Goal: Task Accomplishment & Management: Use online tool/utility

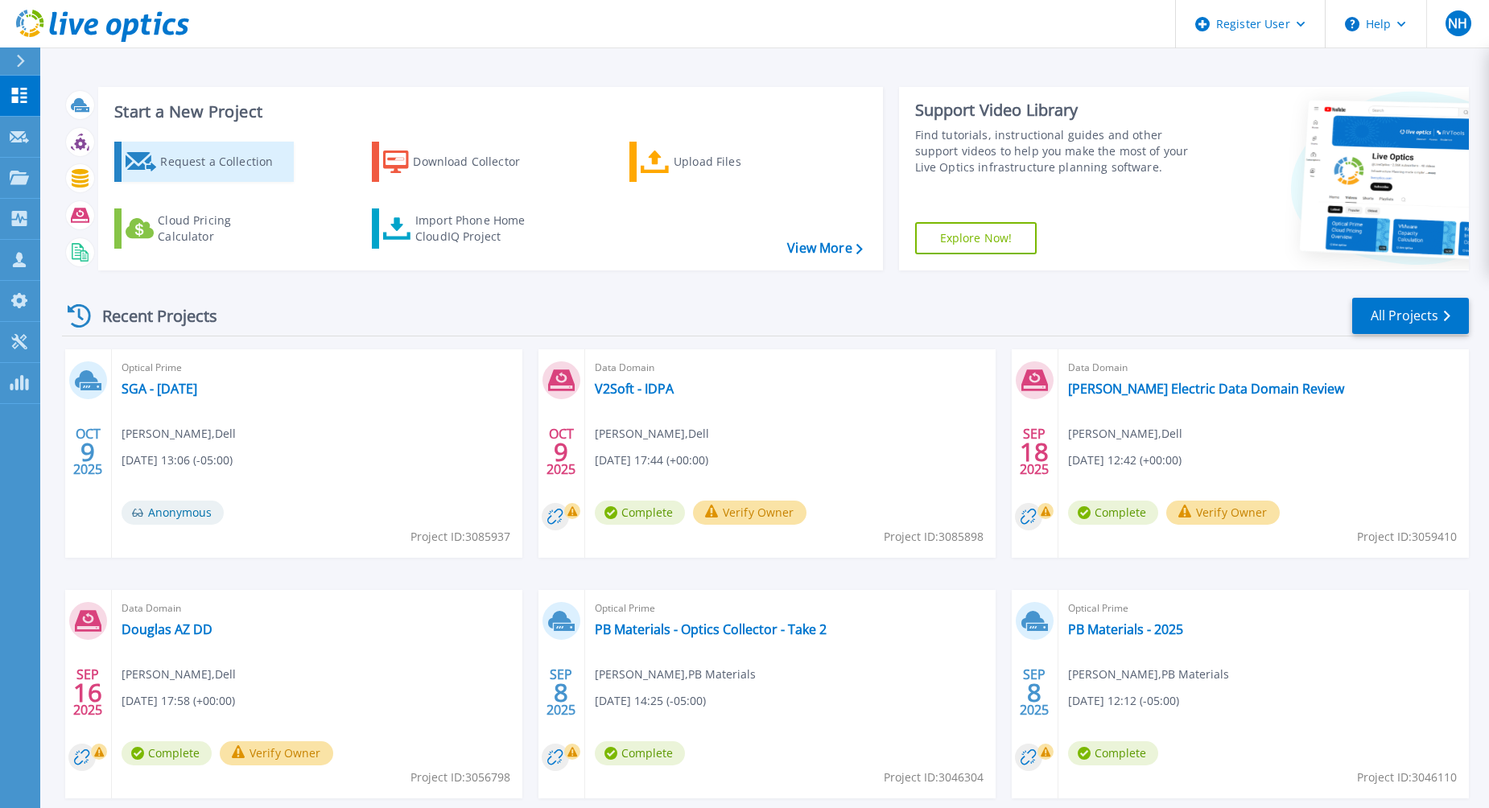
click at [183, 171] on div "Request a Collection" at bounding box center [224, 162] width 129 height 32
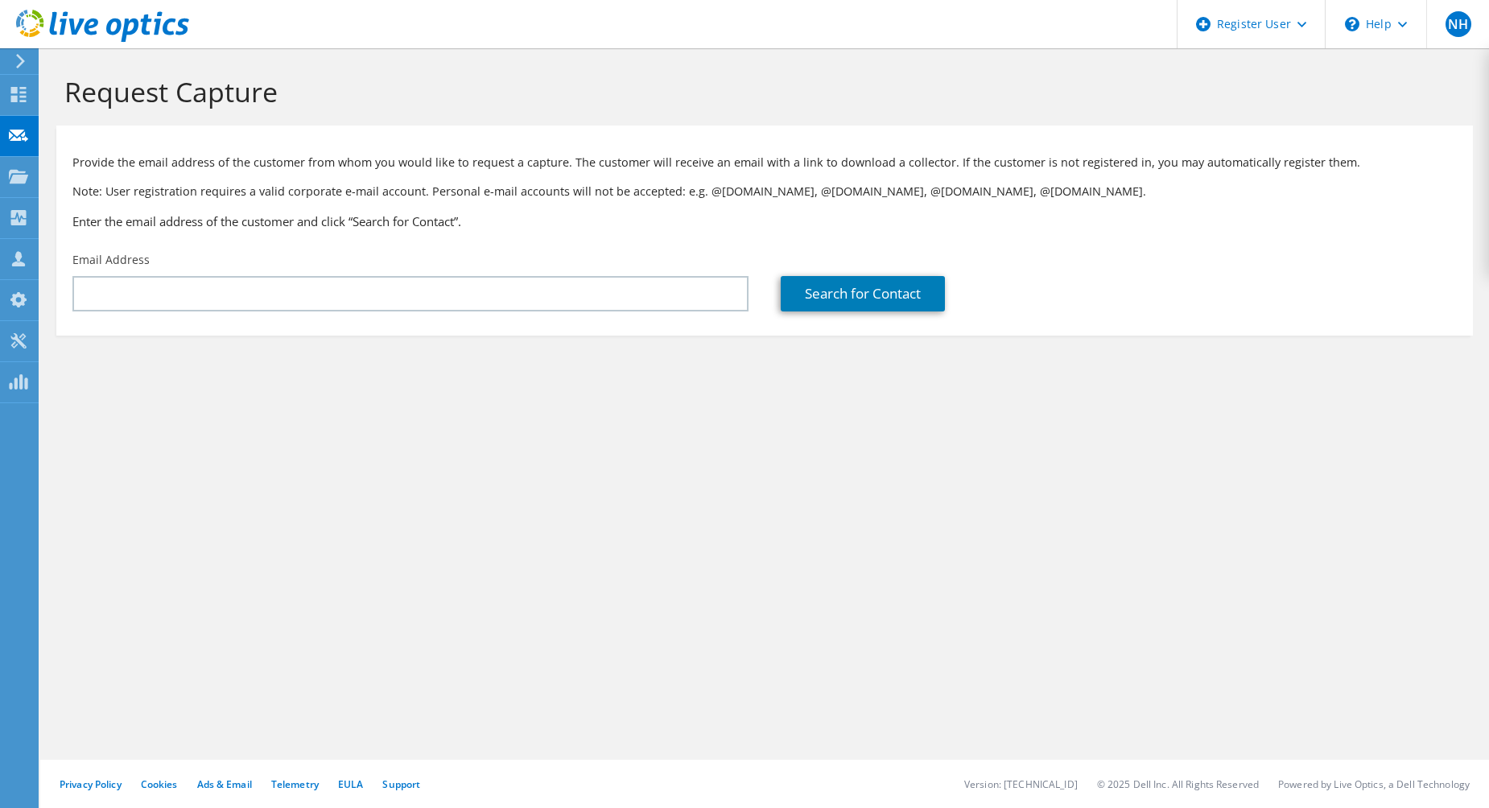
click at [19, 94] on icon at bounding box center [18, 94] width 19 height 15
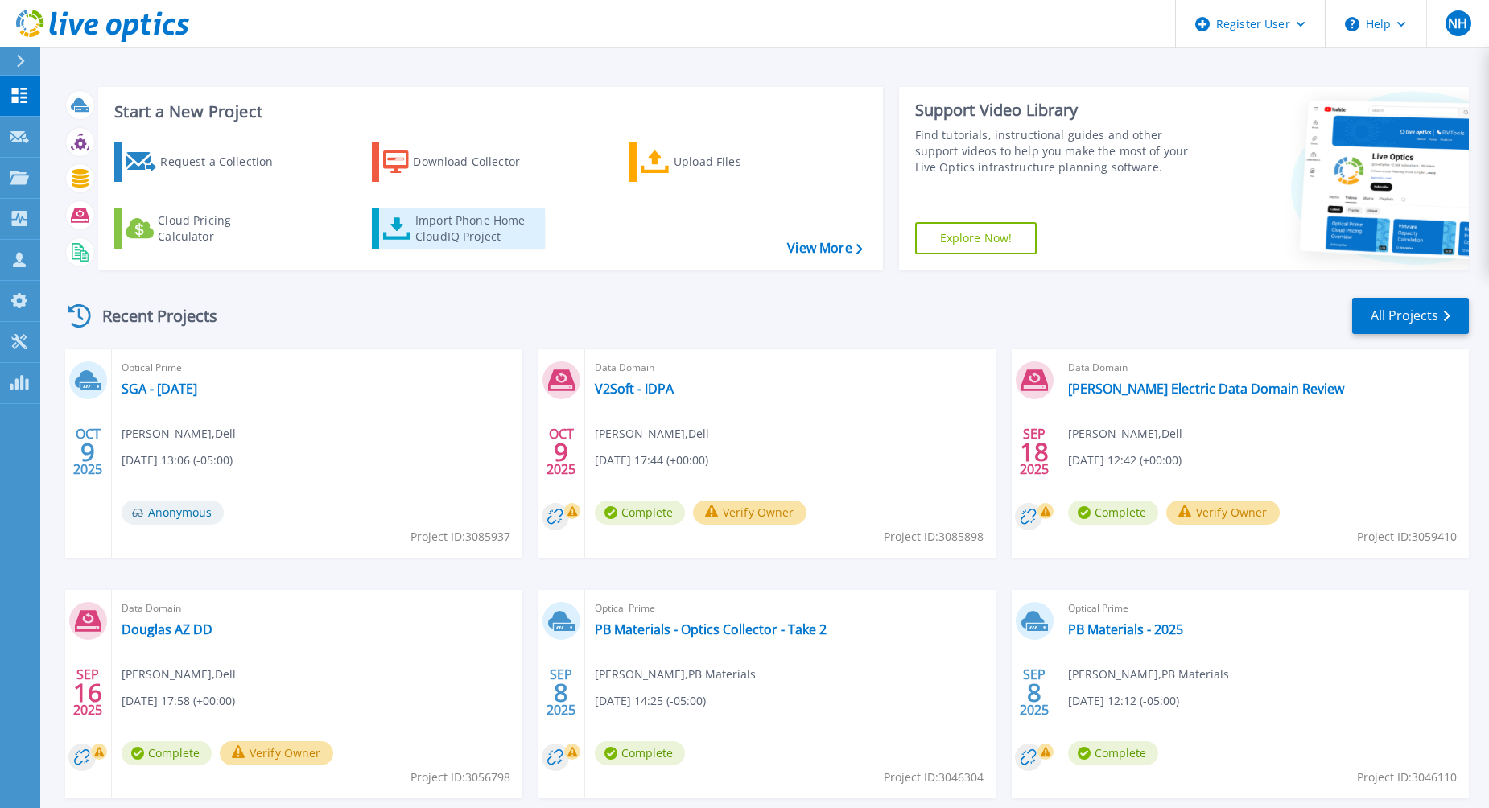
click at [453, 225] on div "Import Phone Home CloudIQ Project" at bounding box center [478, 228] width 126 height 32
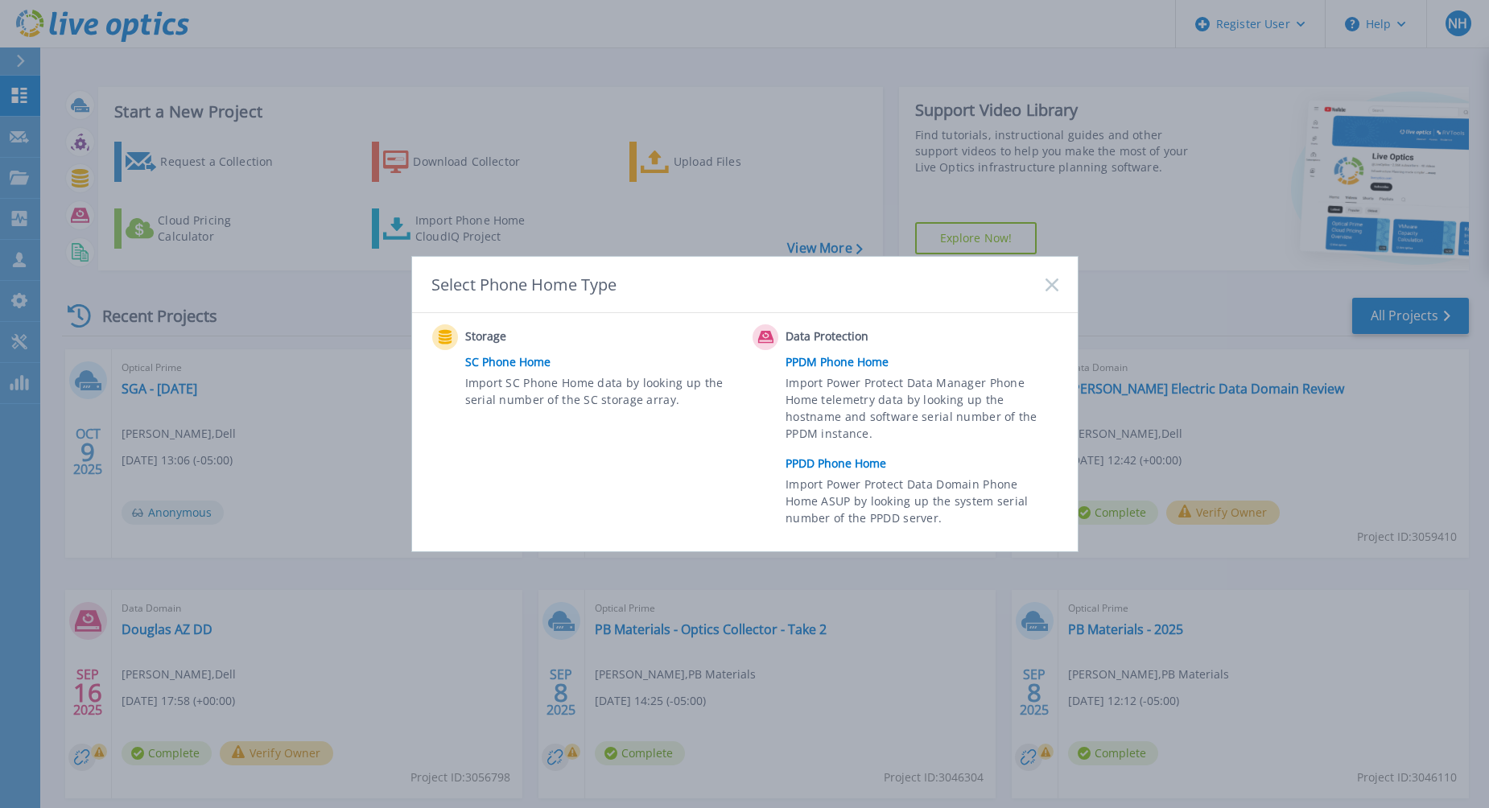
click at [848, 365] on link "PPDM Phone Home" at bounding box center [925, 362] width 280 height 24
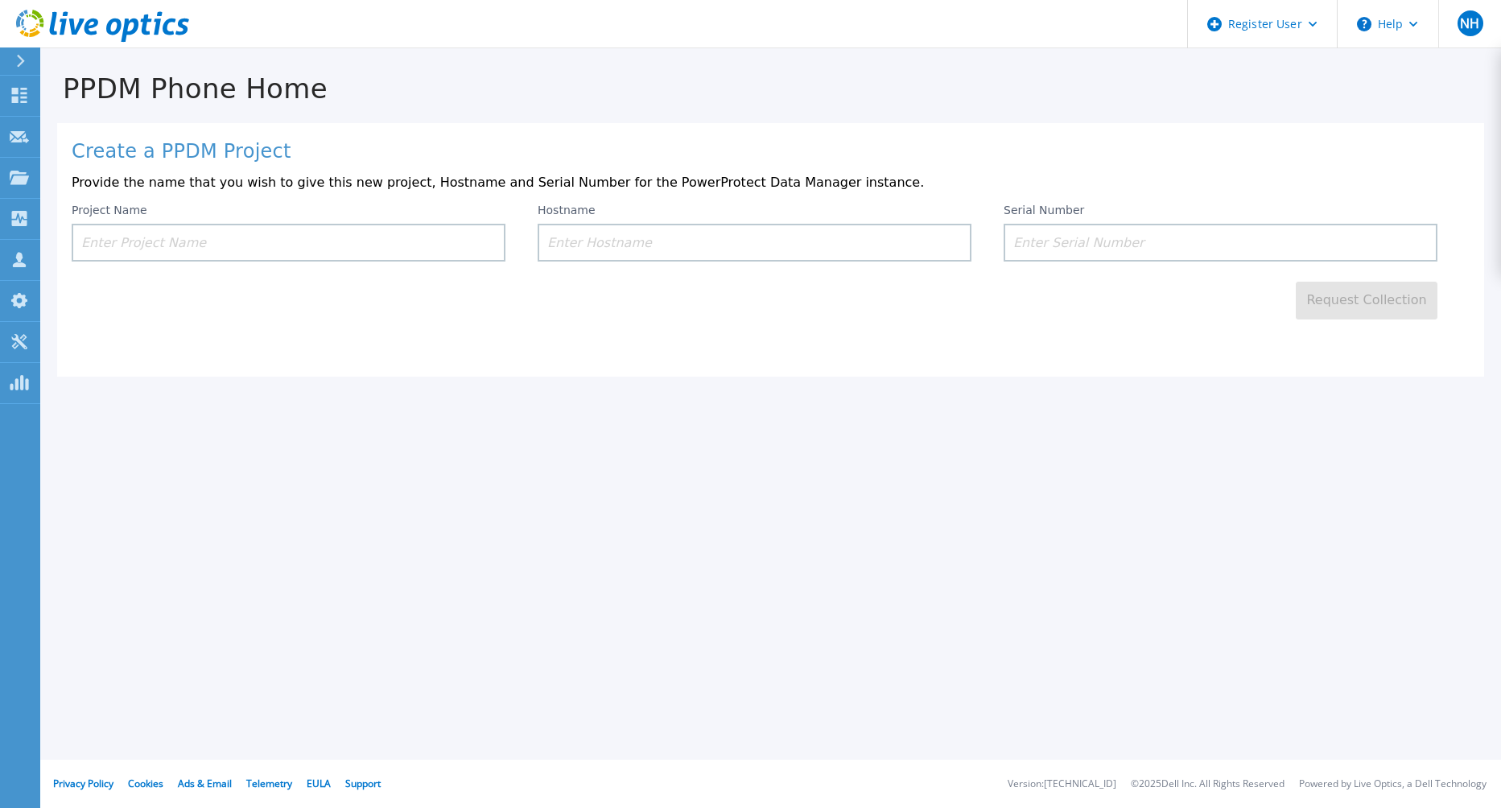
click at [459, 245] on input at bounding box center [289, 243] width 434 height 38
click at [381, 243] on input at bounding box center [289, 243] width 434 height 38
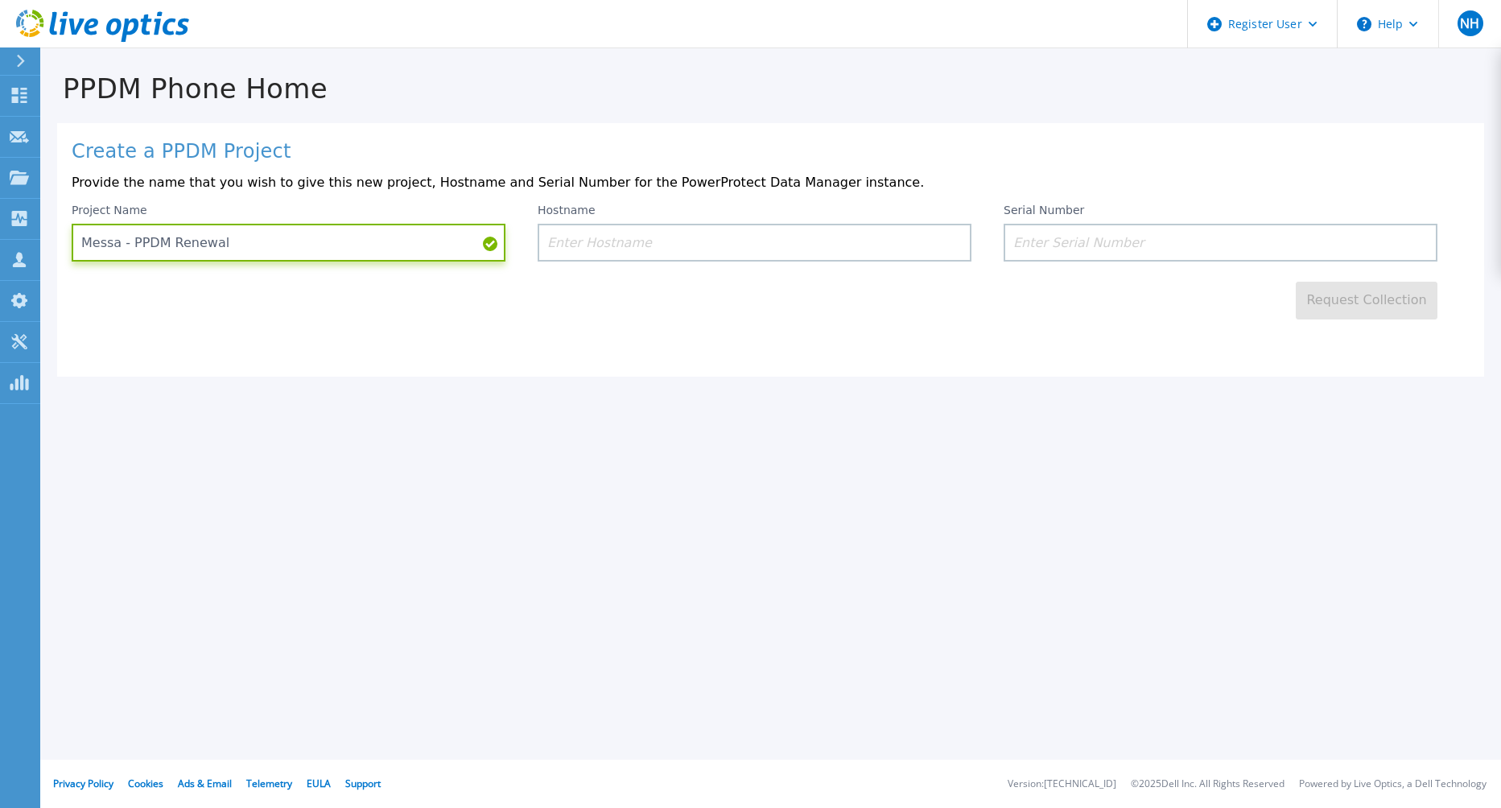
type input "Messa - PPDM Renewal"
click at [655, 241] on input at bounding box center [755, 243] width 434 height 38
click at [1034, 237] on input at bounding box center [1220, 243] width 434 height 38
paste input "ELMPPD06218C6K"
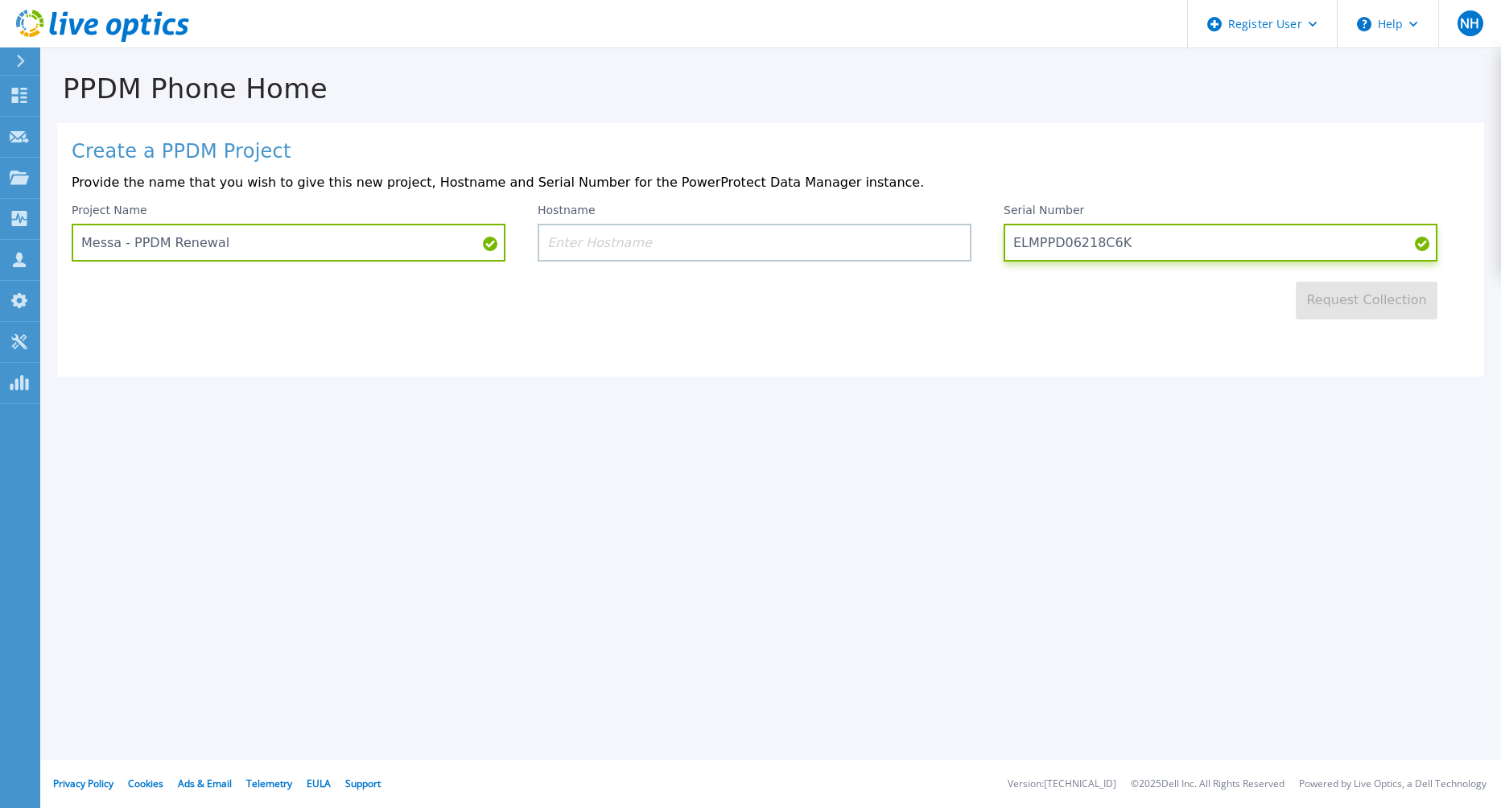
type input "ELMPPD06218C6K"
click at [1246, 323] on div "Create a PPDM Project Provide the name that you wish to give this new project, …" at bounding box center [770, 249] width 1427 height 253
click at [876, 237] on input at bounding box center [755, 243] width 434 height 38
drag, startPoint x: 1120, startPoint y: 243, endPoint x: 1013, endPoint y: 248, distance: 107.1
click at [1013, 248] on input "ELMPPD06218C6K" at bounding box center [1220, 243] width 434 height 38
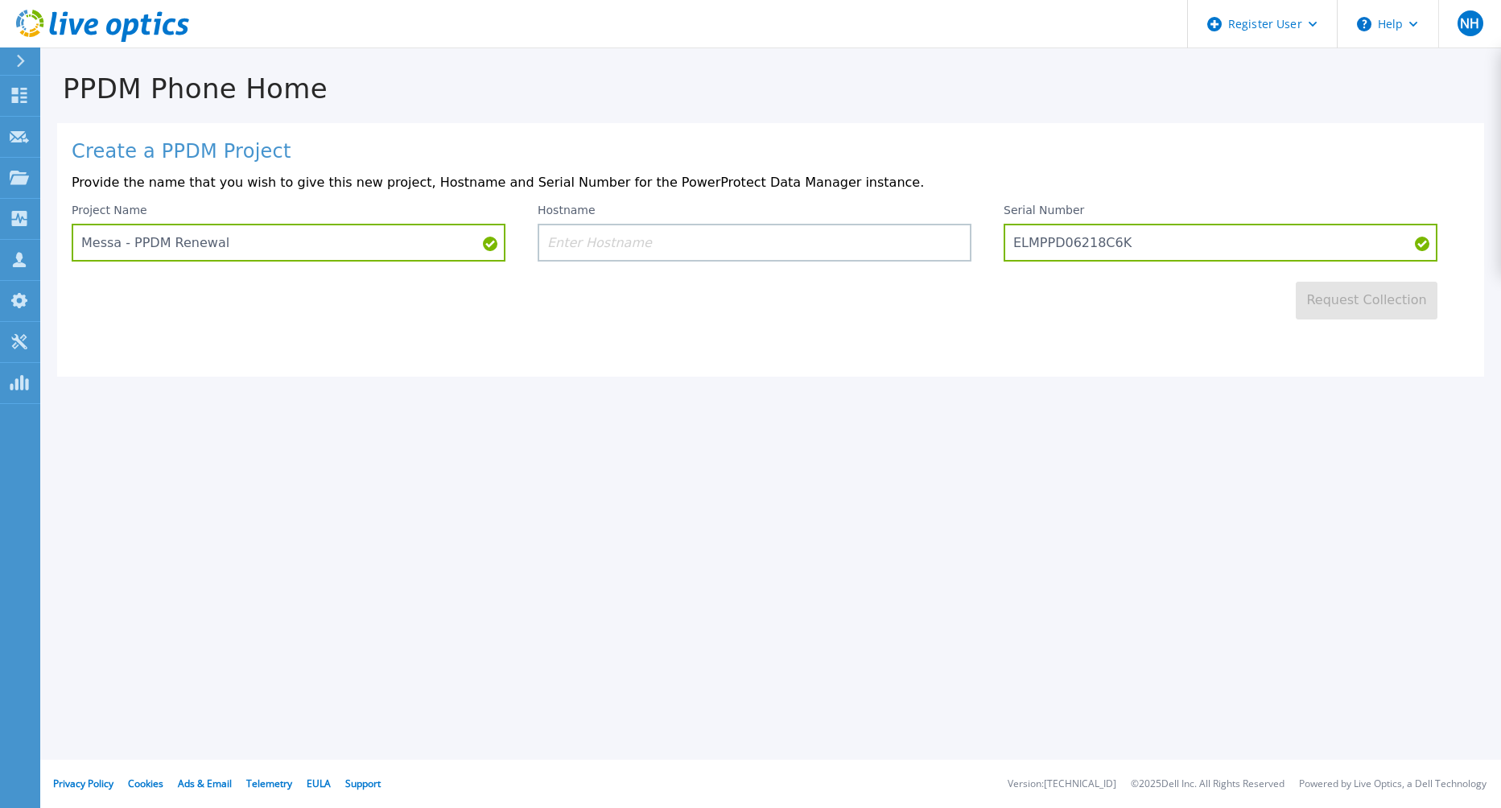
click at [1005, 314] on div "Request Collection" at bounding box center [771, 291] width 1398 height 58
click at [848, 261] on input at bounding box center [755, 243] width 434 height 38
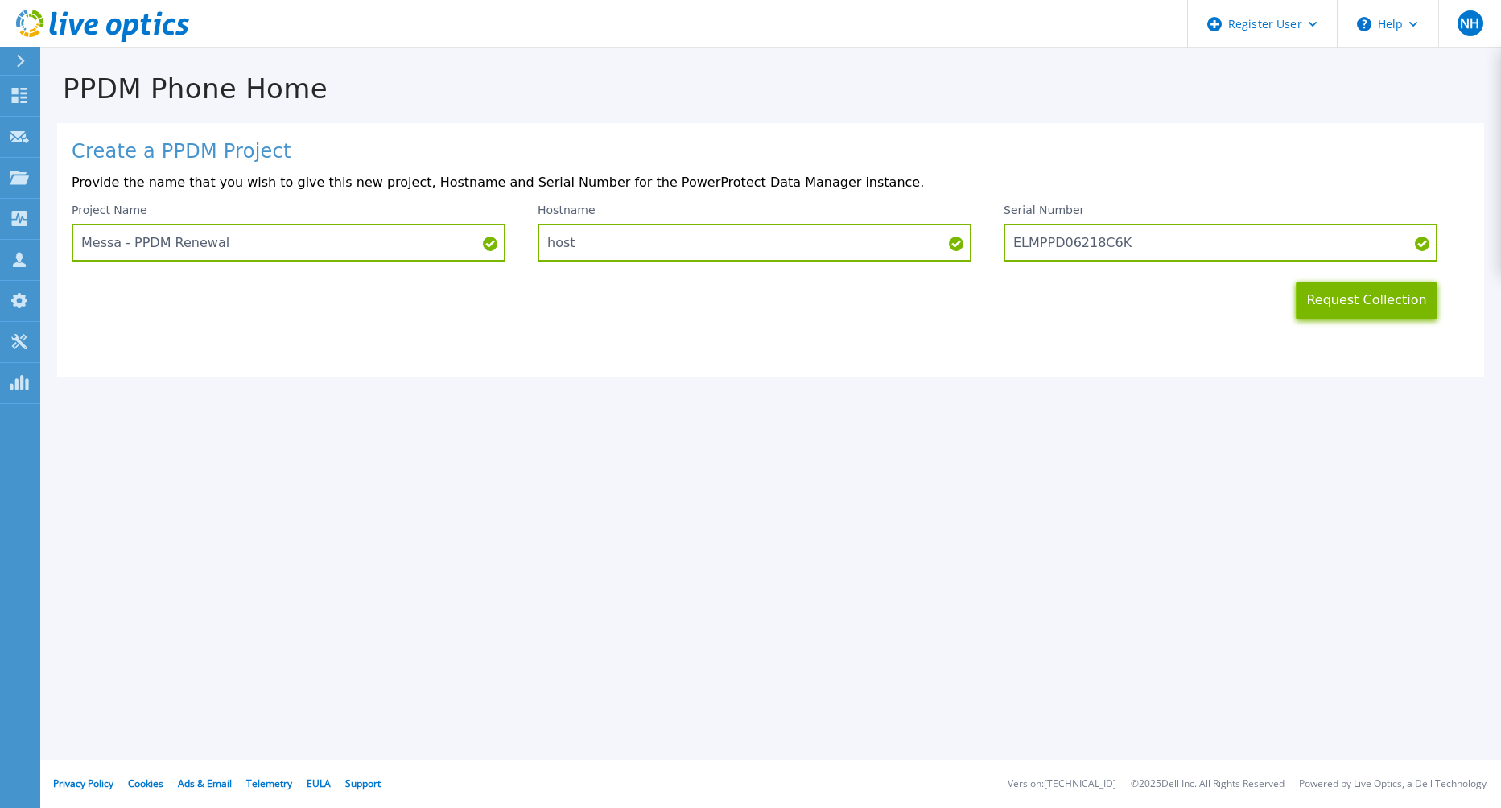
click at [1378, 301] on button "Request Collection" at bounding box center [1367, 301] width 142 height 38
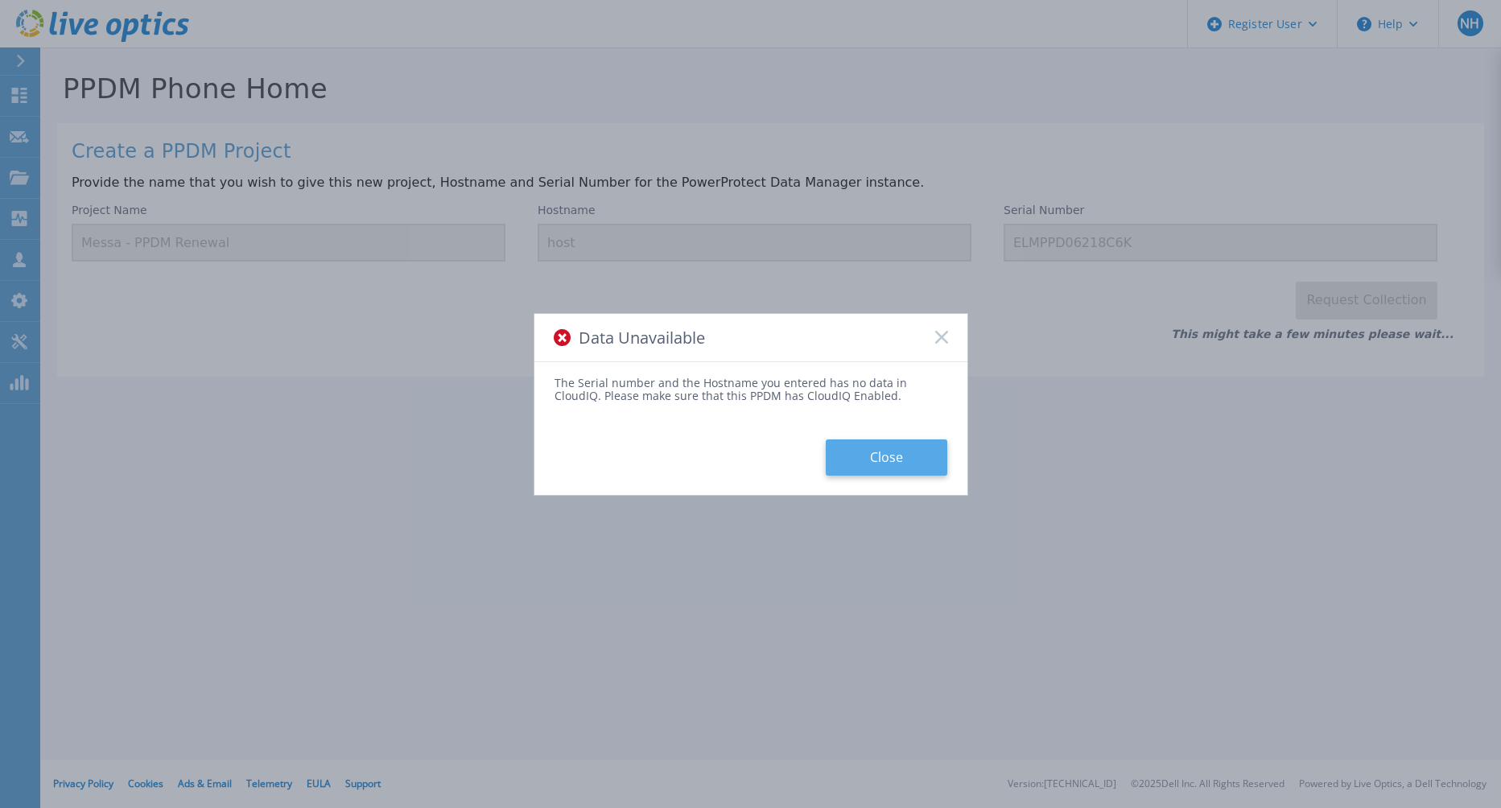
click at [915, 456] on button "Close" at bounding box center [887, 457] width 122 height 36
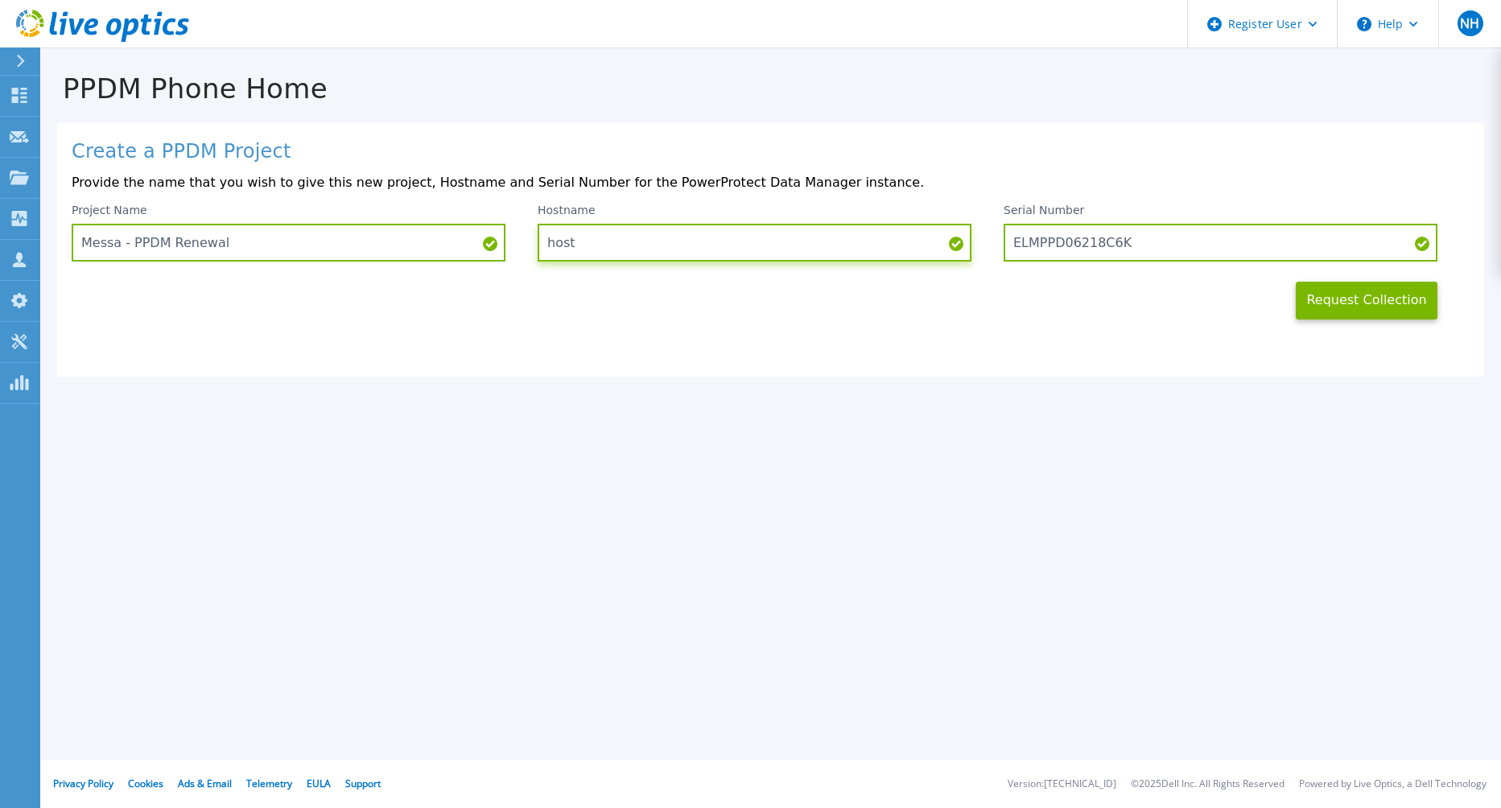
click at [630, 249] on input "host" at bounding box center [755, 243] width 434 height 38
type input "h"
